Goal: Information Seeking & Learning: Find contact information

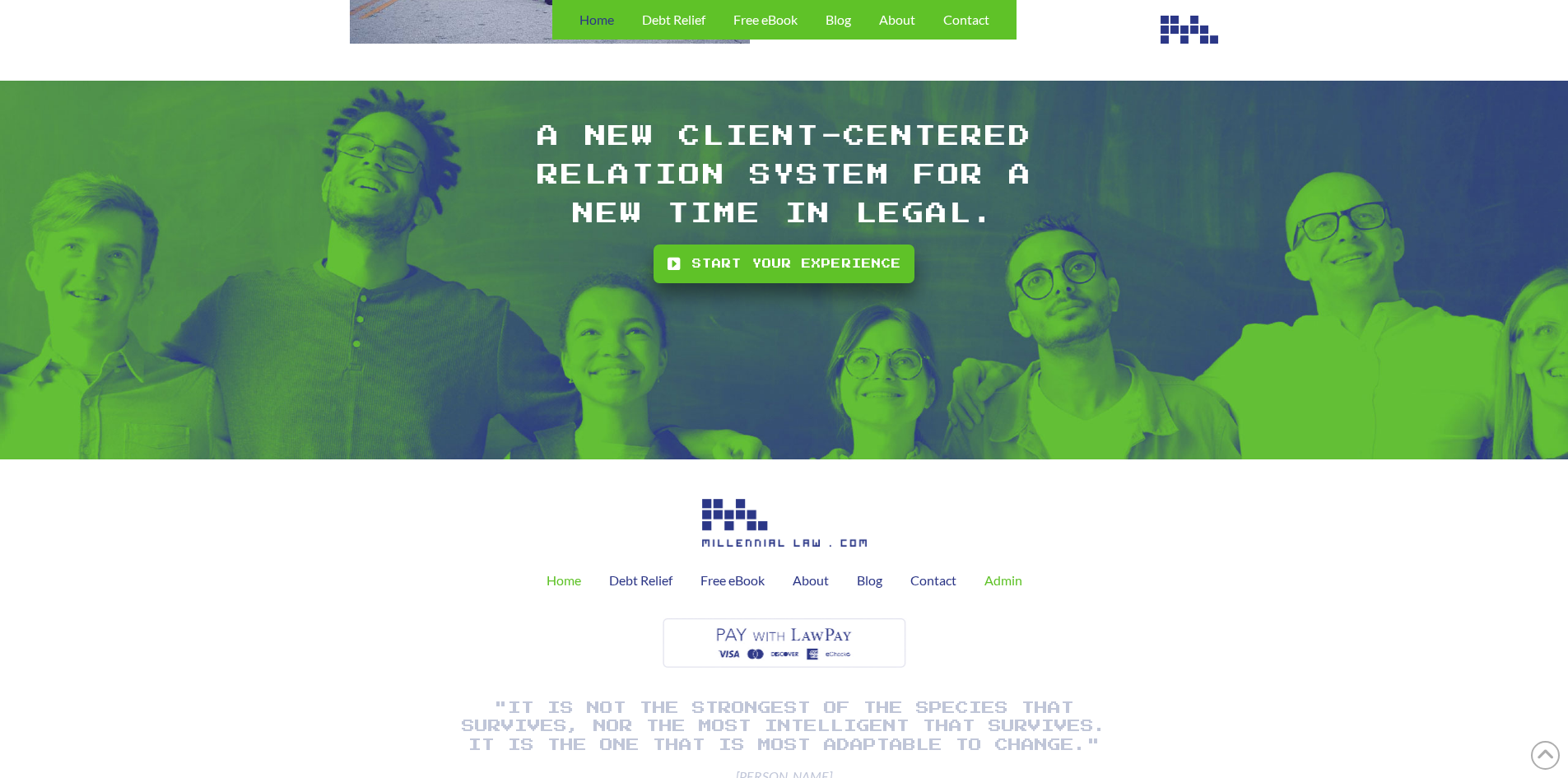
scroll to position [4697, 0]
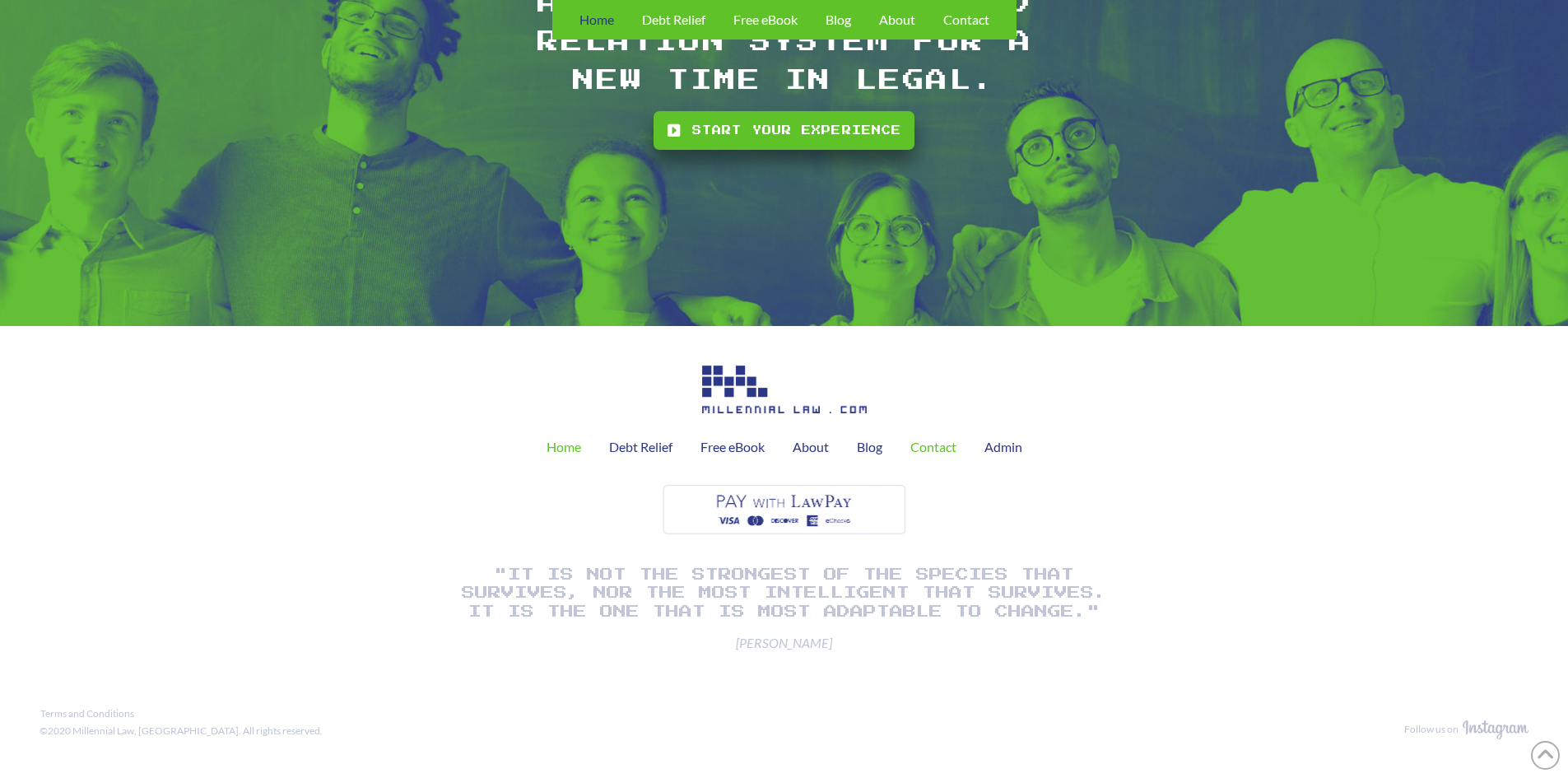
click at [921, 445] on span "Contact" at bounding box center [933, 447] width 46 height 13
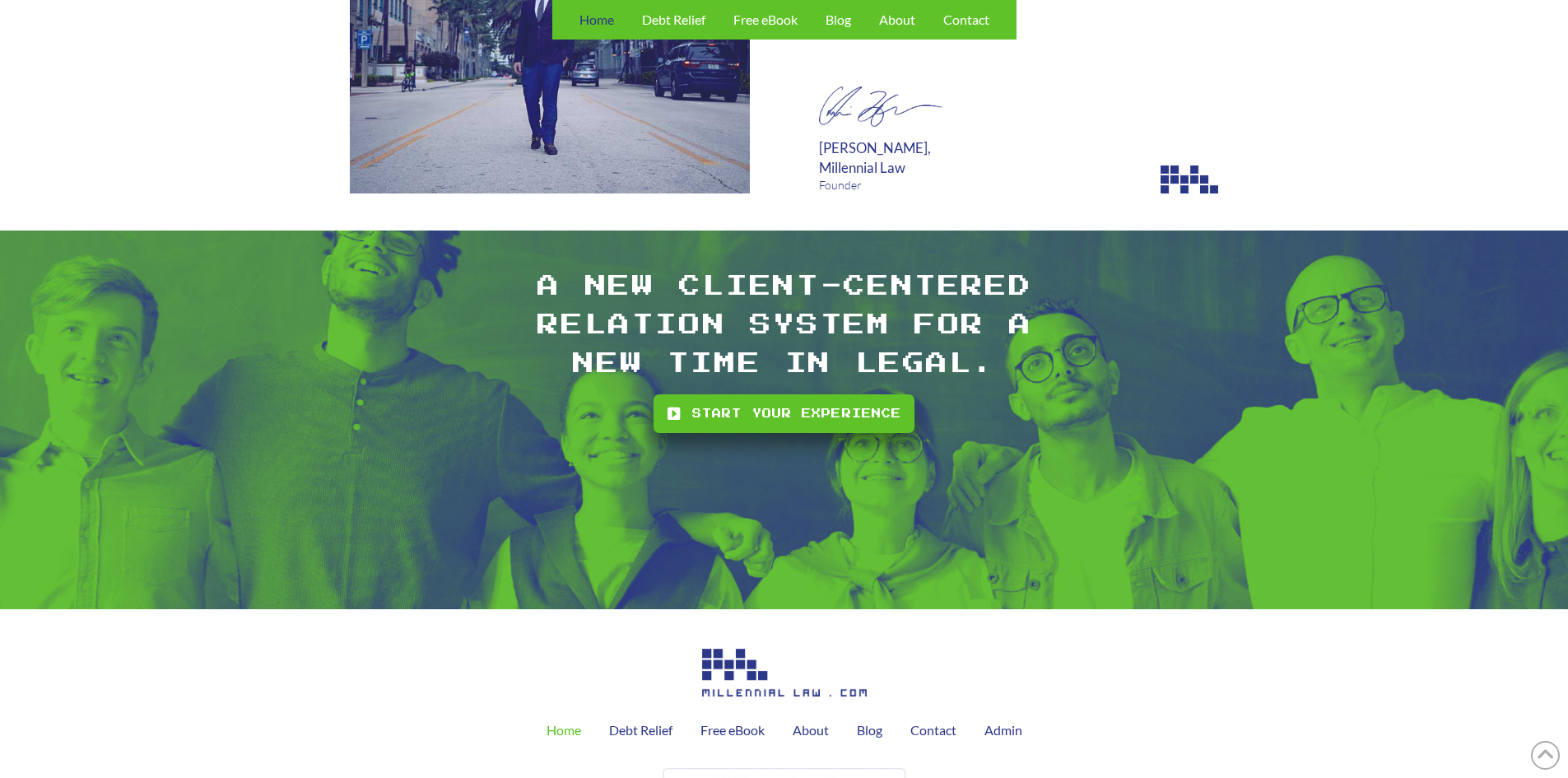
scroll to position [4697, 0]
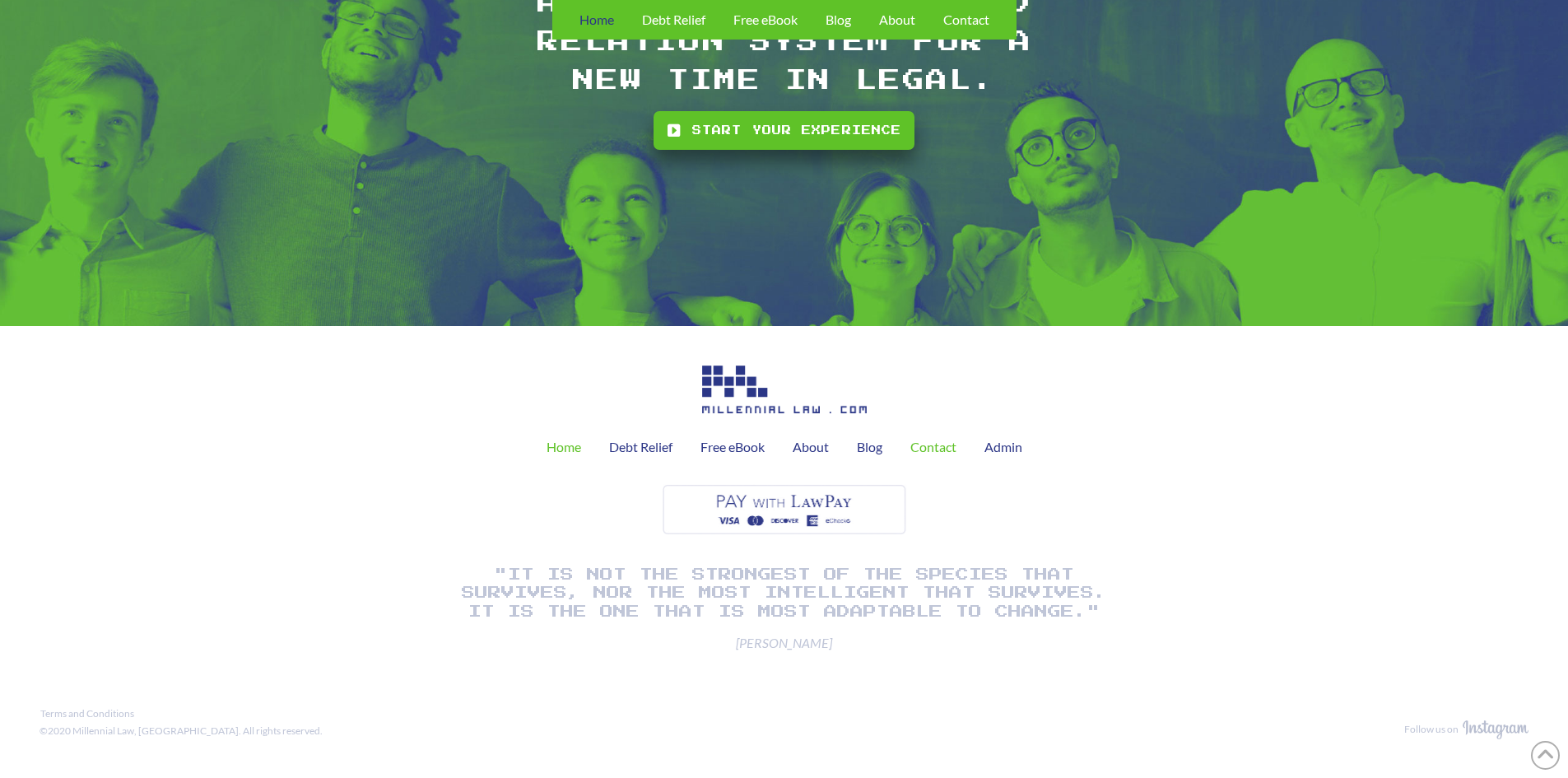
click at [934, 447] on span "Contact" at bounding box center [933, 447] width 46 height 13
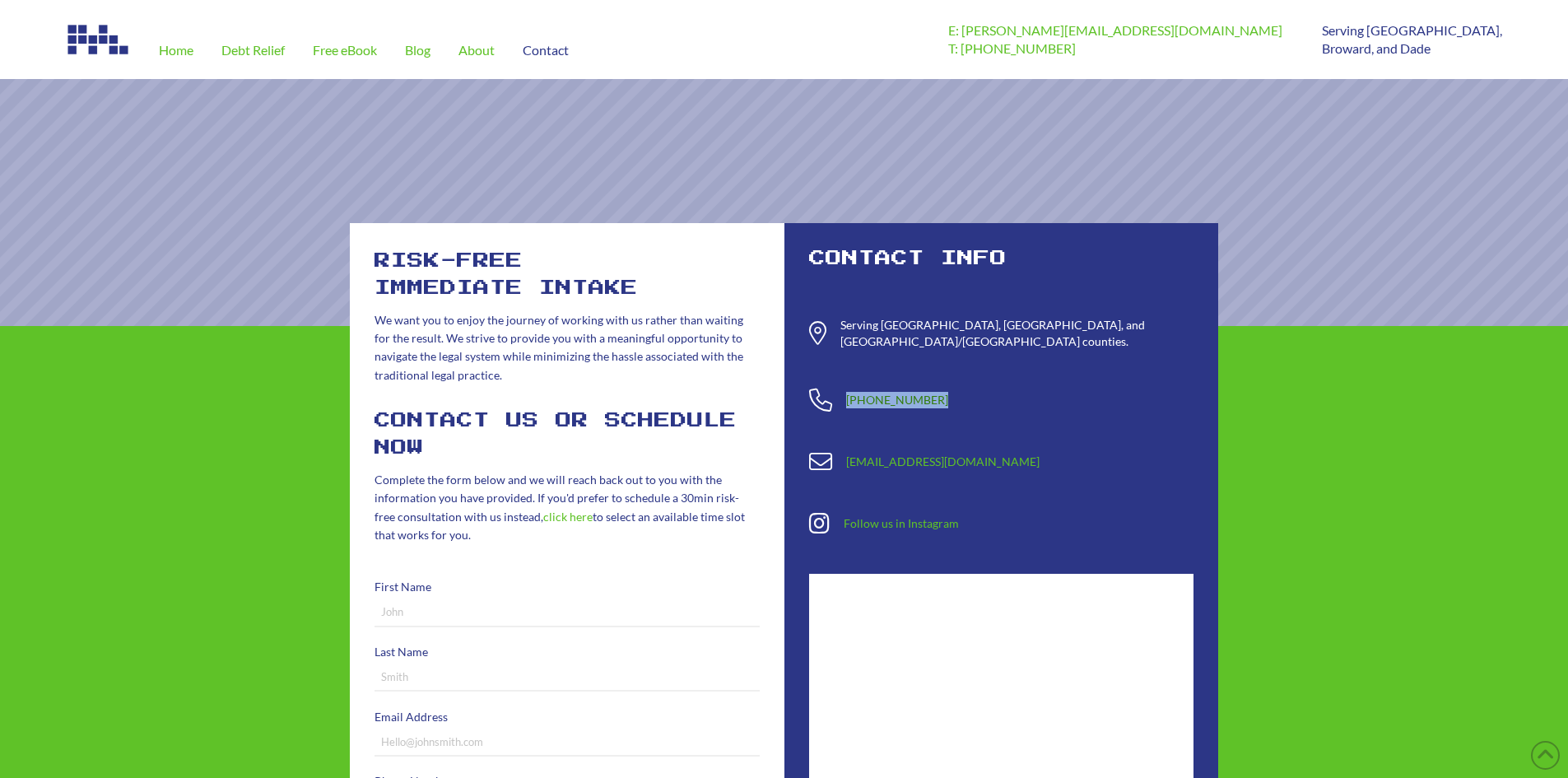
drag, startPoint x: 945, startPoint y: 389, endPoint x: 848, endPoint y: 393, distance: 97.1
click at [848, 393] on p "[PHONE_NUMBER]" at bounding box center [1019, 400] width 347 height 16
click at [181, 46] on span "Home" at bounding box center [177, 50] width 35 height 13
